Goal: Transaction & Acquisition: Subscribe to service/newsletter

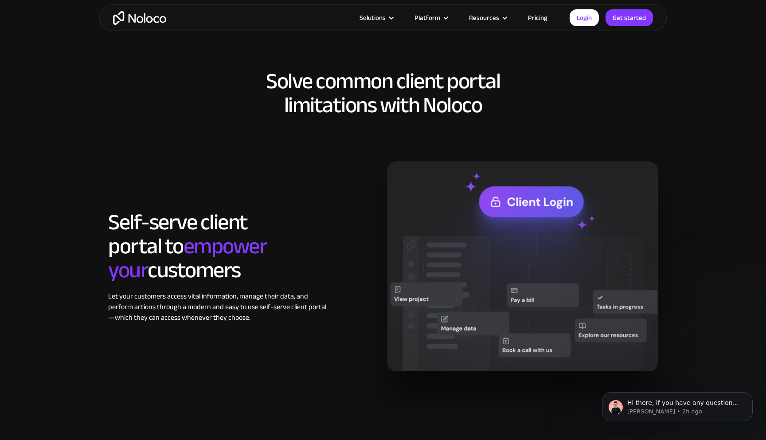
scroll to position [691, 0]
click at [543, 19] on link "Pricing" at bounding box center [538, 18] width 42 height 12
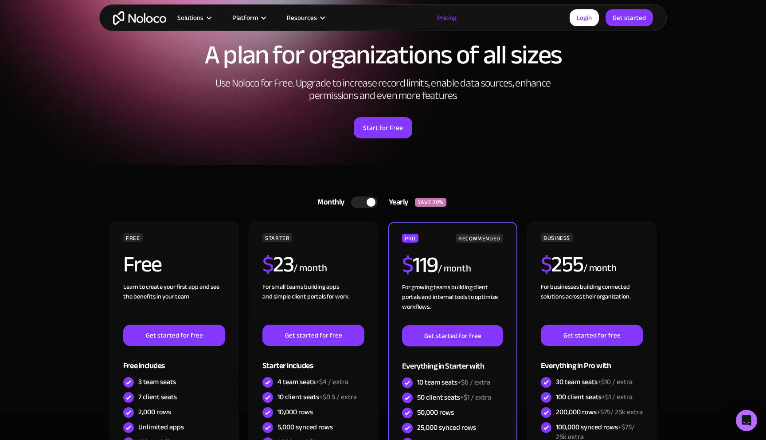
scroll to position [123, 0]
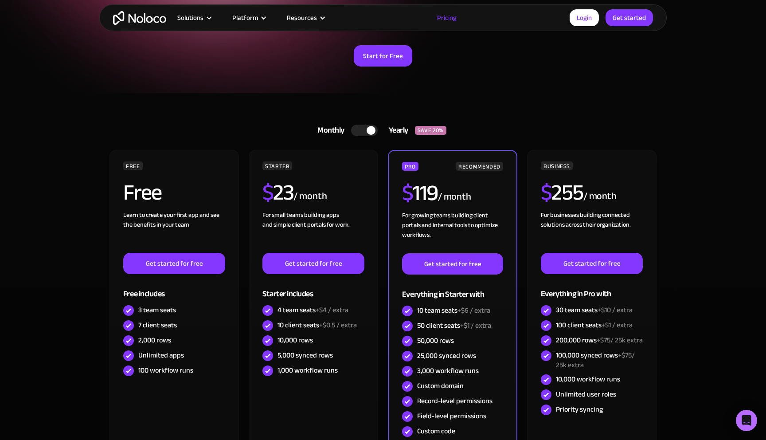
click at [373, 127] on div at bounding box center [371, 130] width 9 height 9
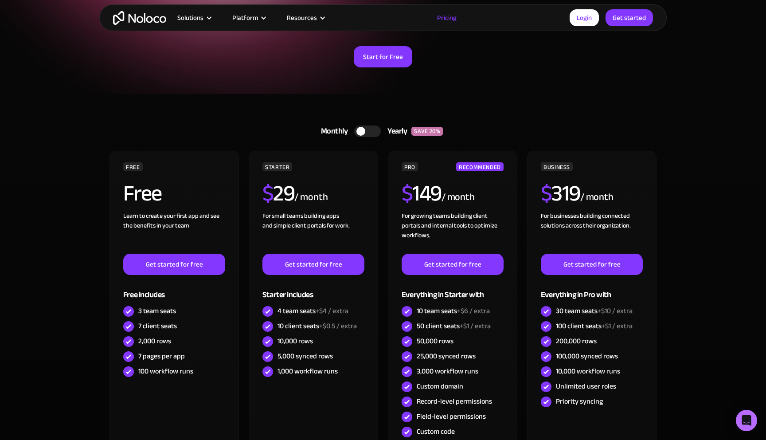
scroll to position [197, 0]
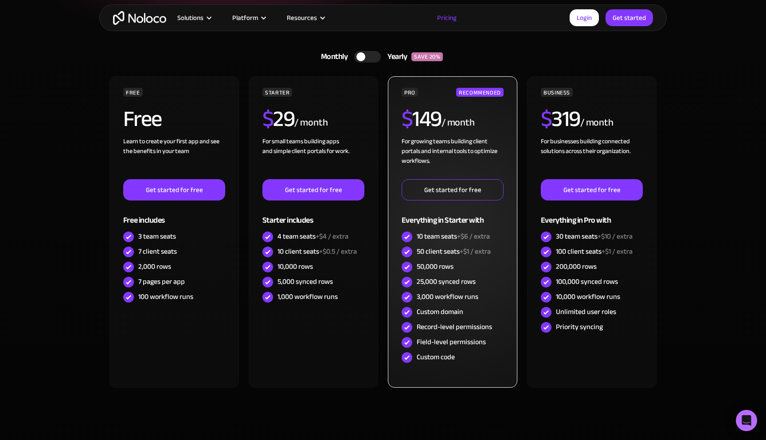
click at [460, 186] on link "Get started for free" at bounding box center [453, 189] width 102 height 21
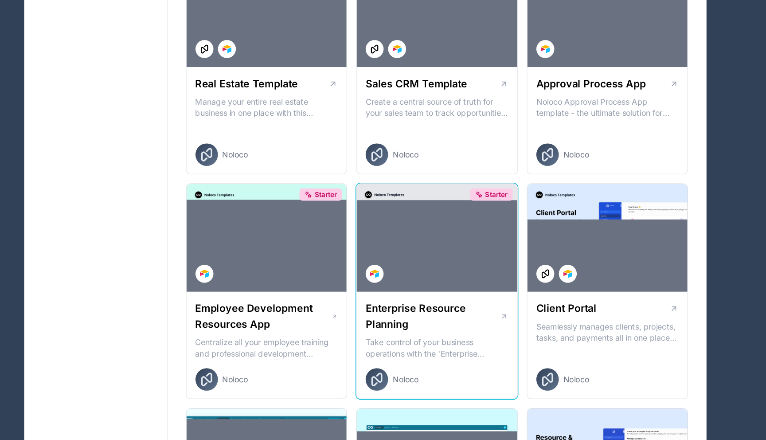
scroll to position [532, 0]
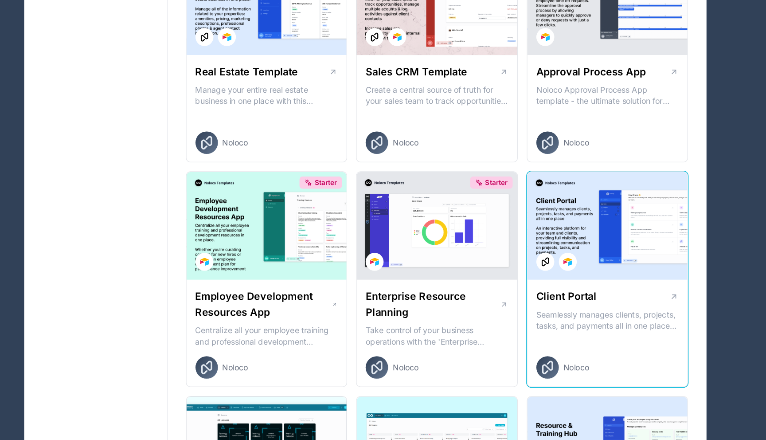
click at [585, 251] on div at bounding box center [574, 270] width 127 height 85
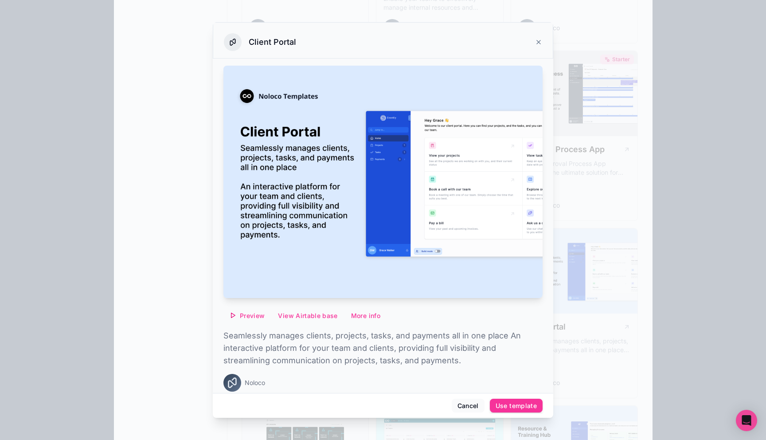
scroll to position [9, 0]
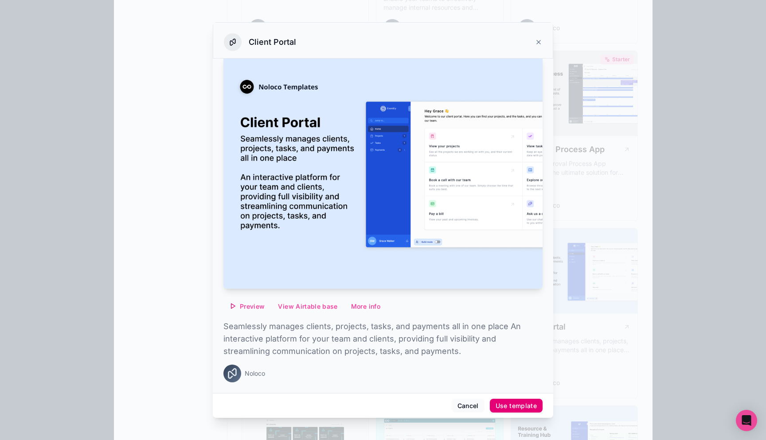
click at [503, 400] on button "Use template" at bounding box center [516, 406] width 53 height 14
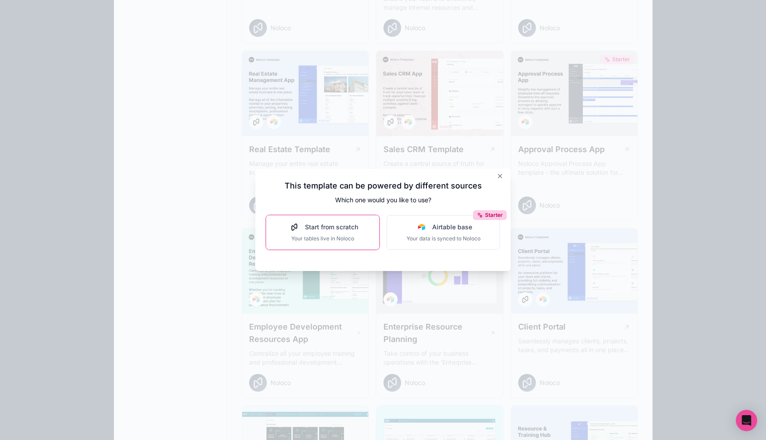
click at [348, 234] on div "Start from scratch Your tables live in Noloco" at bounding box center [322, 233] width 71 height 20
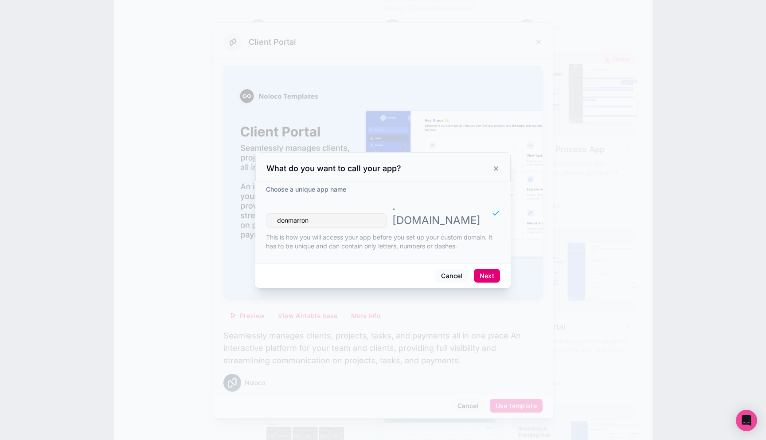
type input "donmarron"
click at [487, 269] on button "Next" at bounding box center [487, 276] width 26 height 14
